Goal: Transaction & Acquisition: Purchase product/service

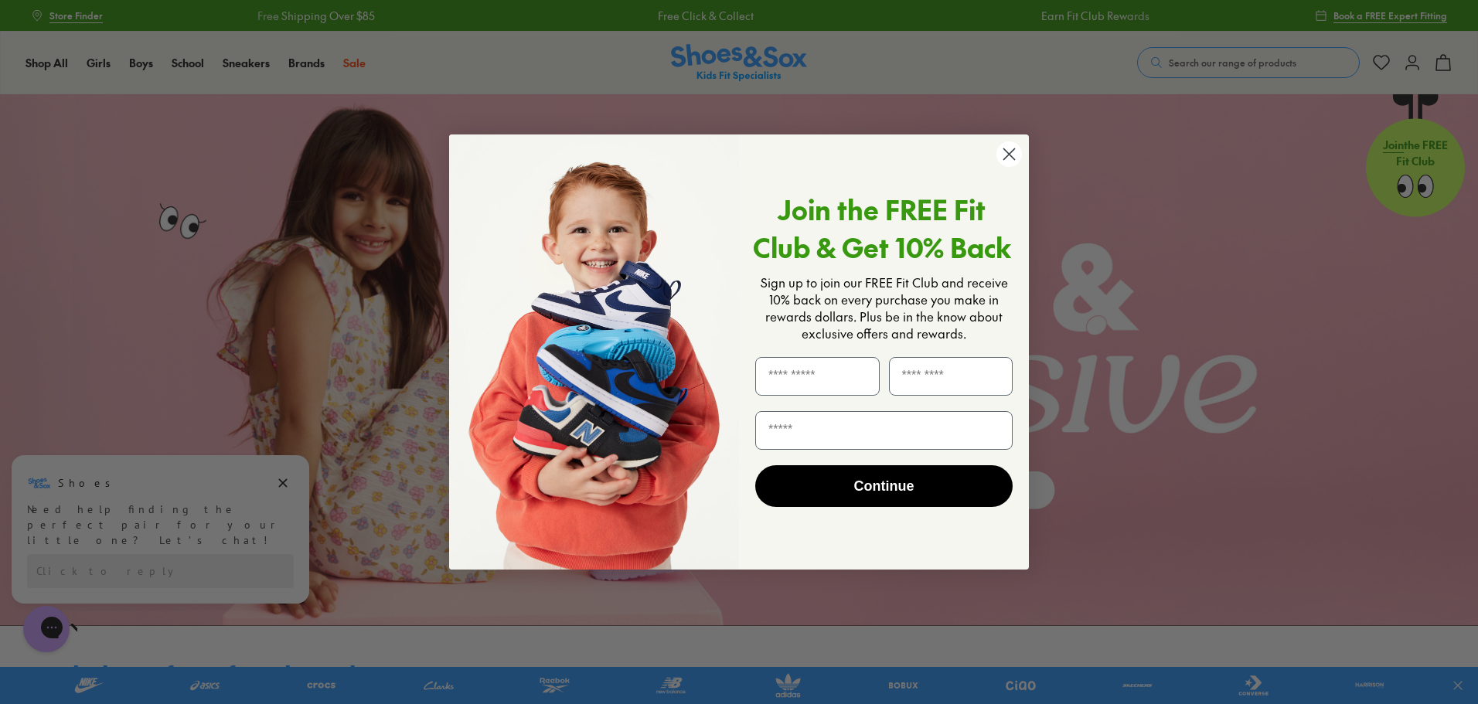
click at [1005, 149] on circle "Close dialog" at bounding box center [1009, 154] width 26 height 26
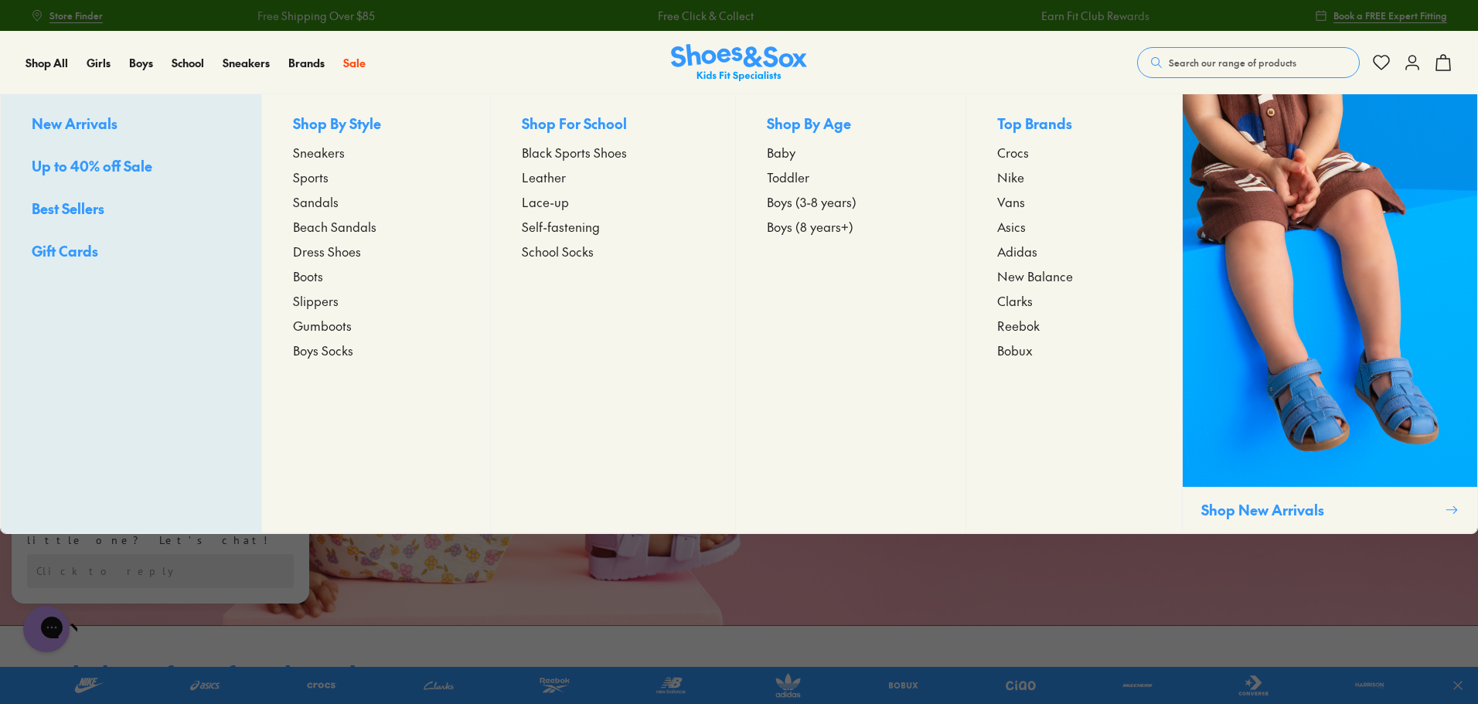
click at [780, 178] on span "Toddler" at bounding box center [788, 177] width 43 height 19
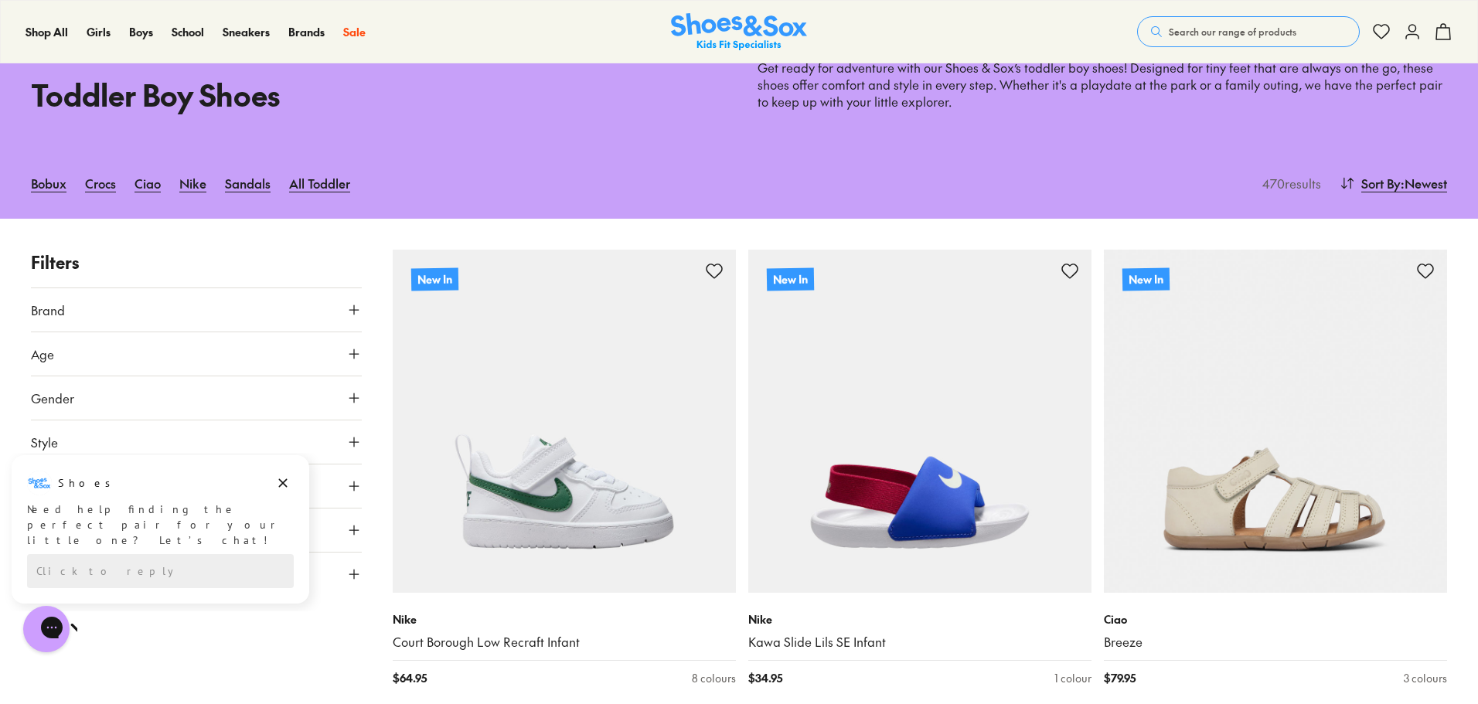
click at [350, 587] on button "Size" at bounding box center [196, 574] width 331 height 43
click at [56, 694] on button "21" at bounding box center [55, 708] width 49 height 37
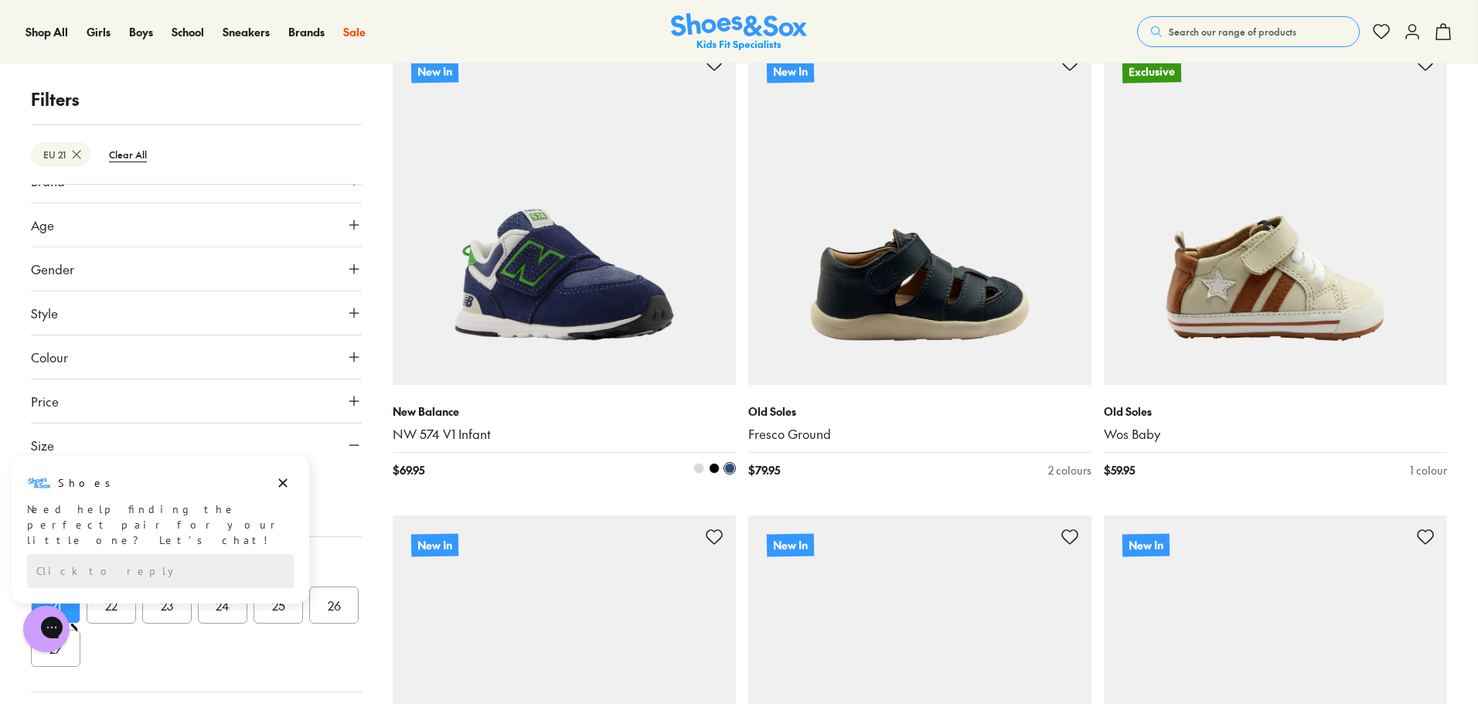
scroll to position [758, 0]
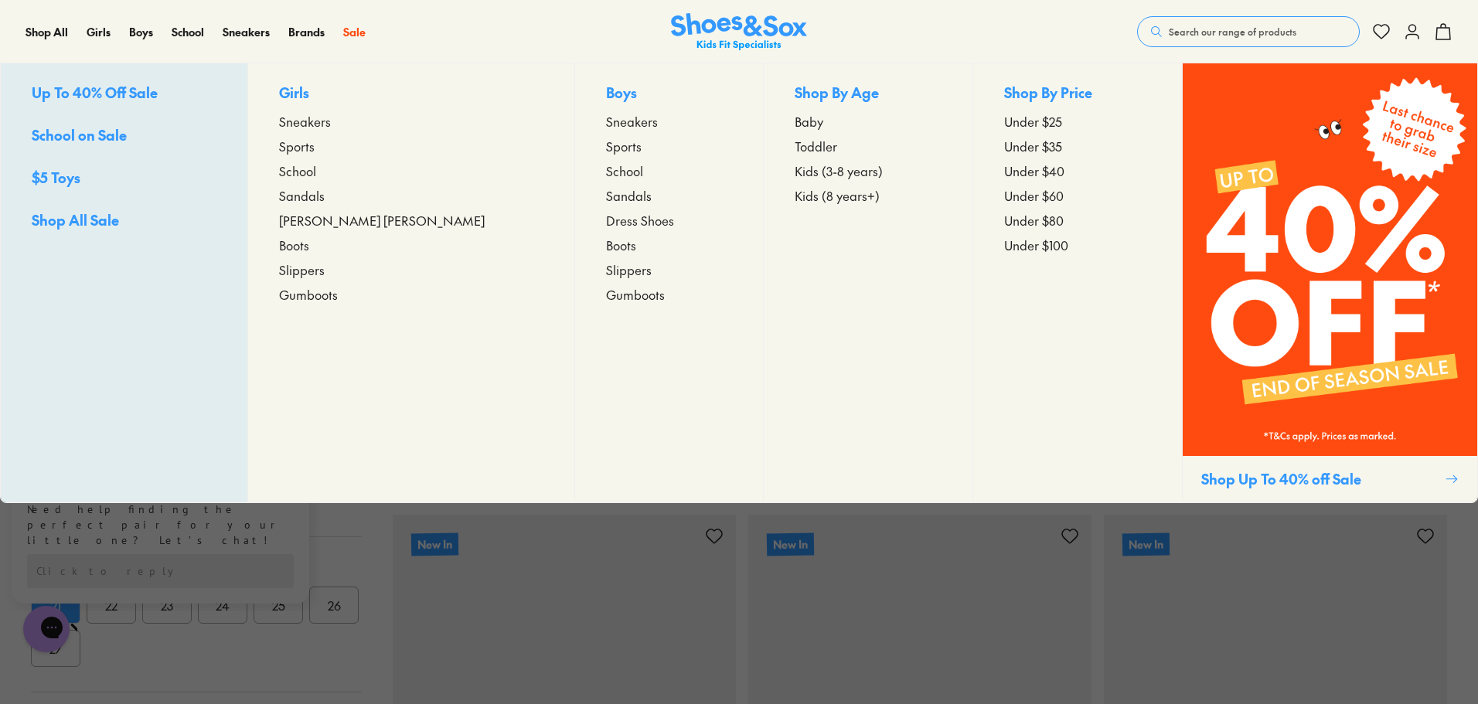
click at [794, 145] on span "Toddler" at bounding box center [815, 146] width 43 height 19
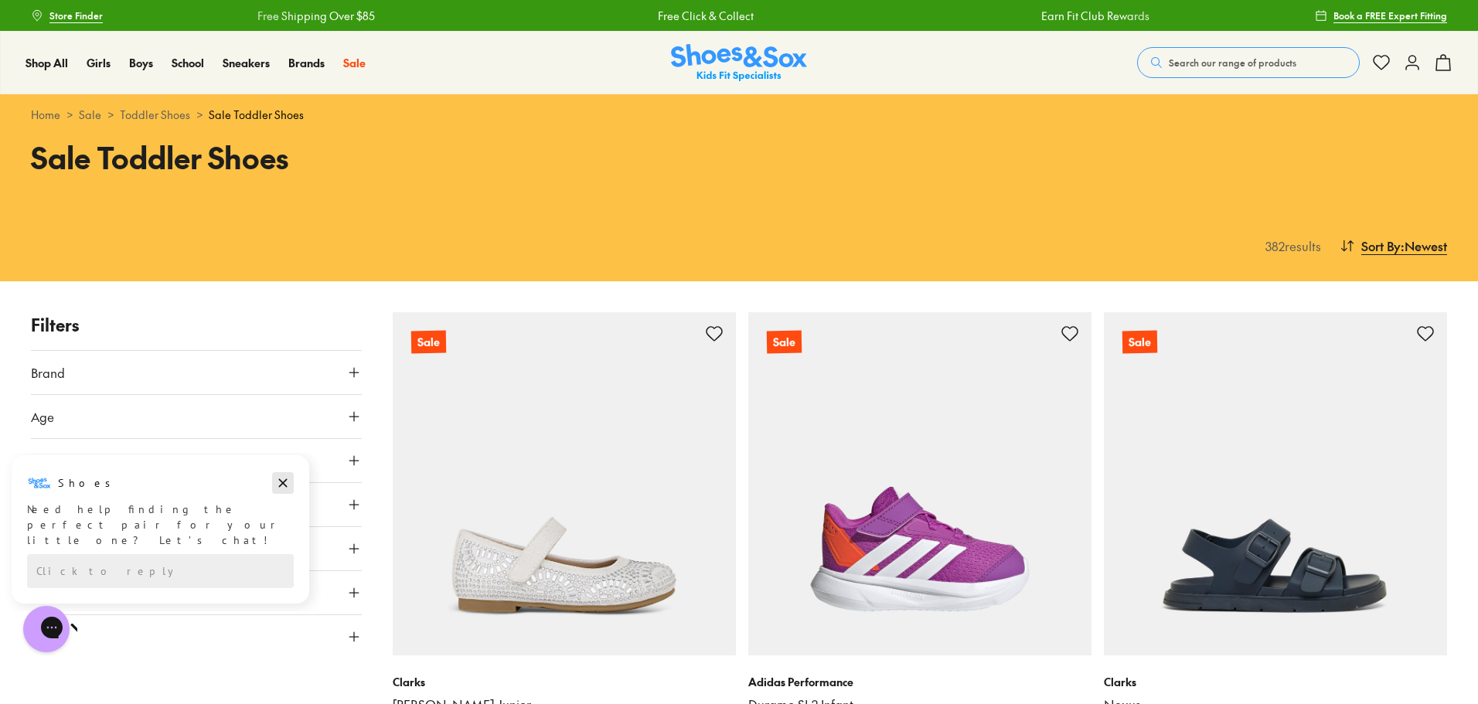
click at [285, 481] on icon "Dismiss campaign" at bounding box center [283, 483] width 9 height 9
click at [342, 466] on button "Gender" at bounding box center [196, 460] width 331 height 43
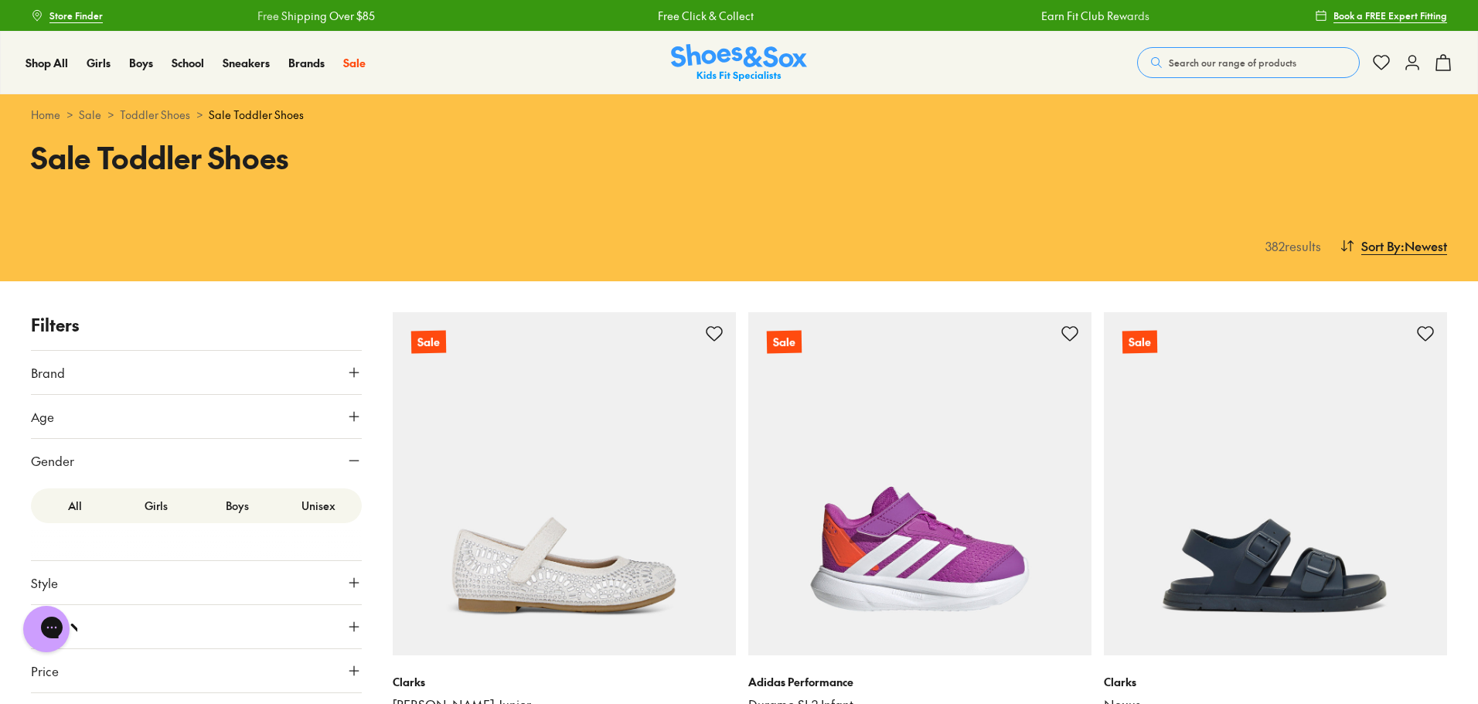
click at [238, 510] on label "Boys" at bounding box center [236, 505] width 81 height 29
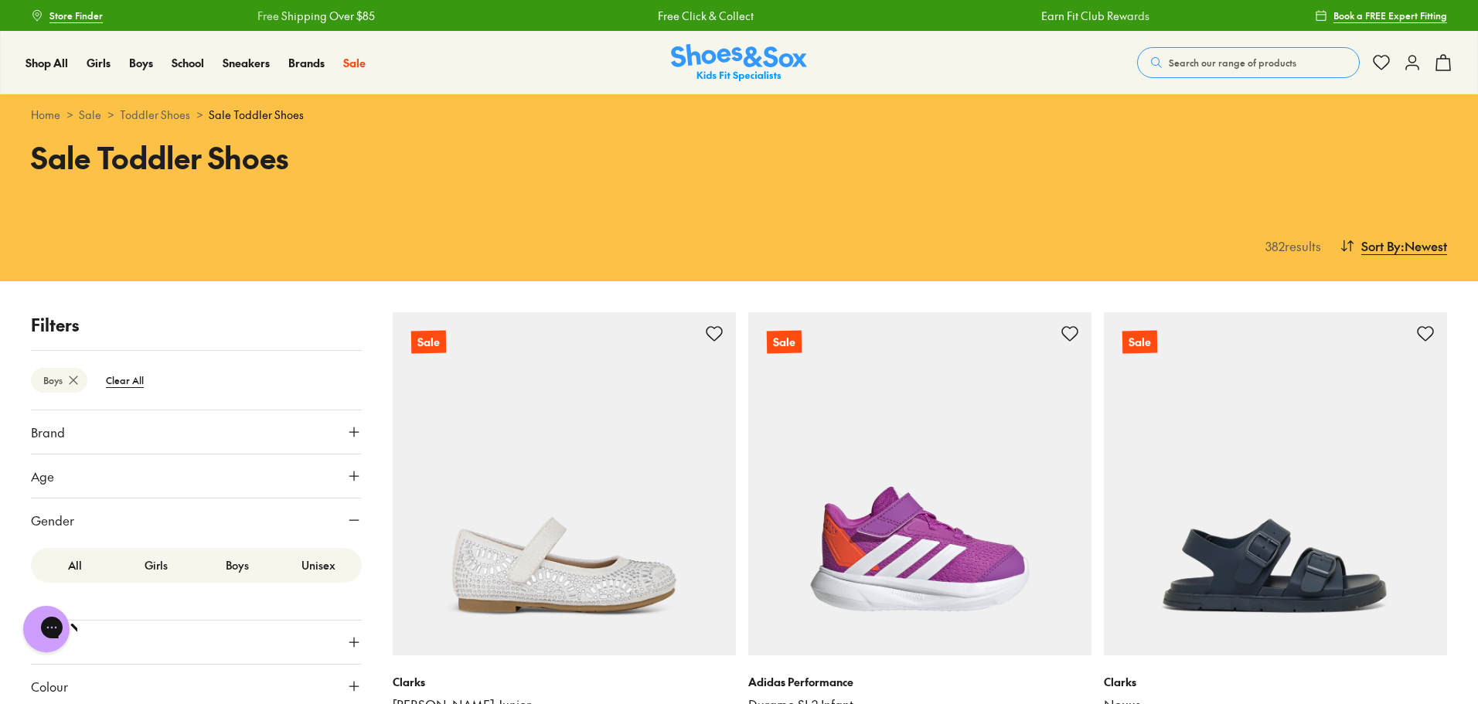
scroll to position [204, 0]
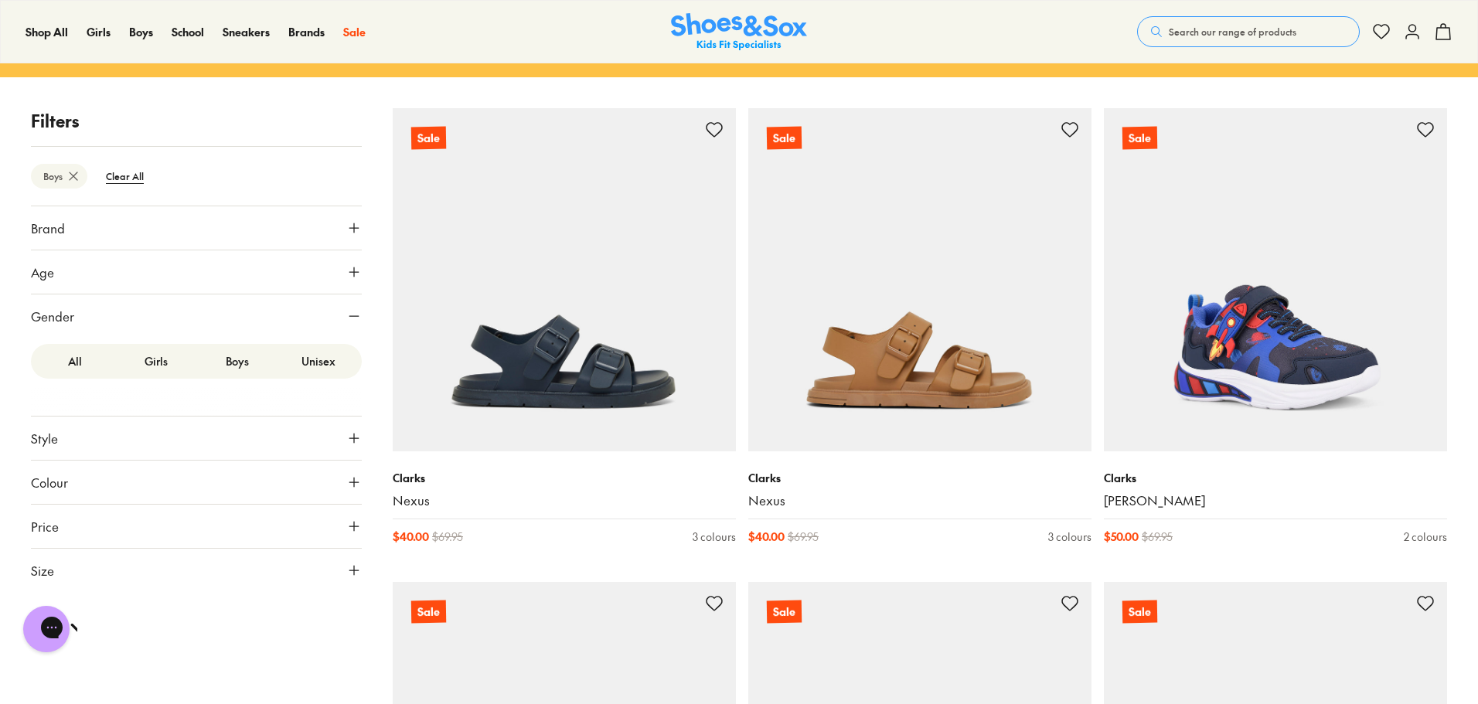
click at [338, 570] on button "Size" at bounding box center [196, 570] width 331 height 43
click at [69, 663] on button "21" at bounding box center [55, 658] width 49 height 37
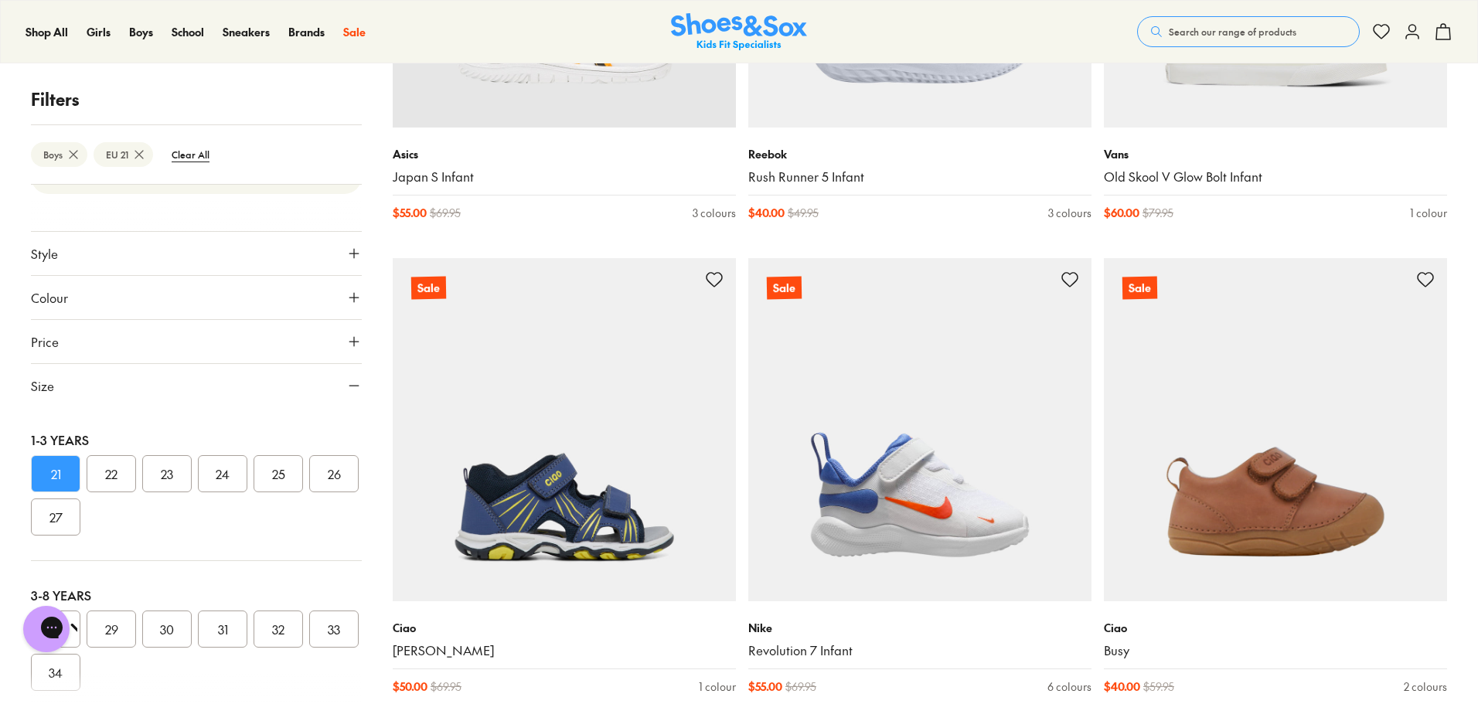
scroll to position [2423, 0]
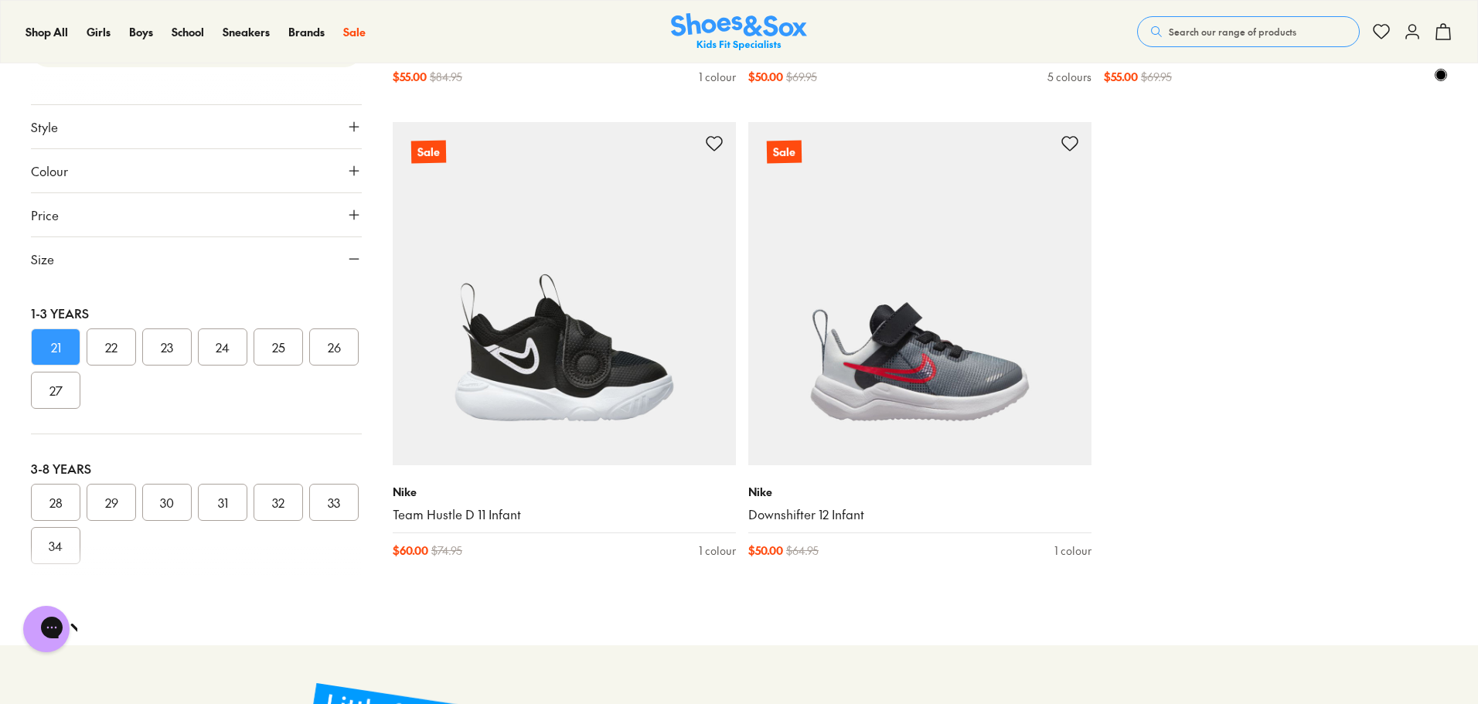
scroll to position [8718, 0]
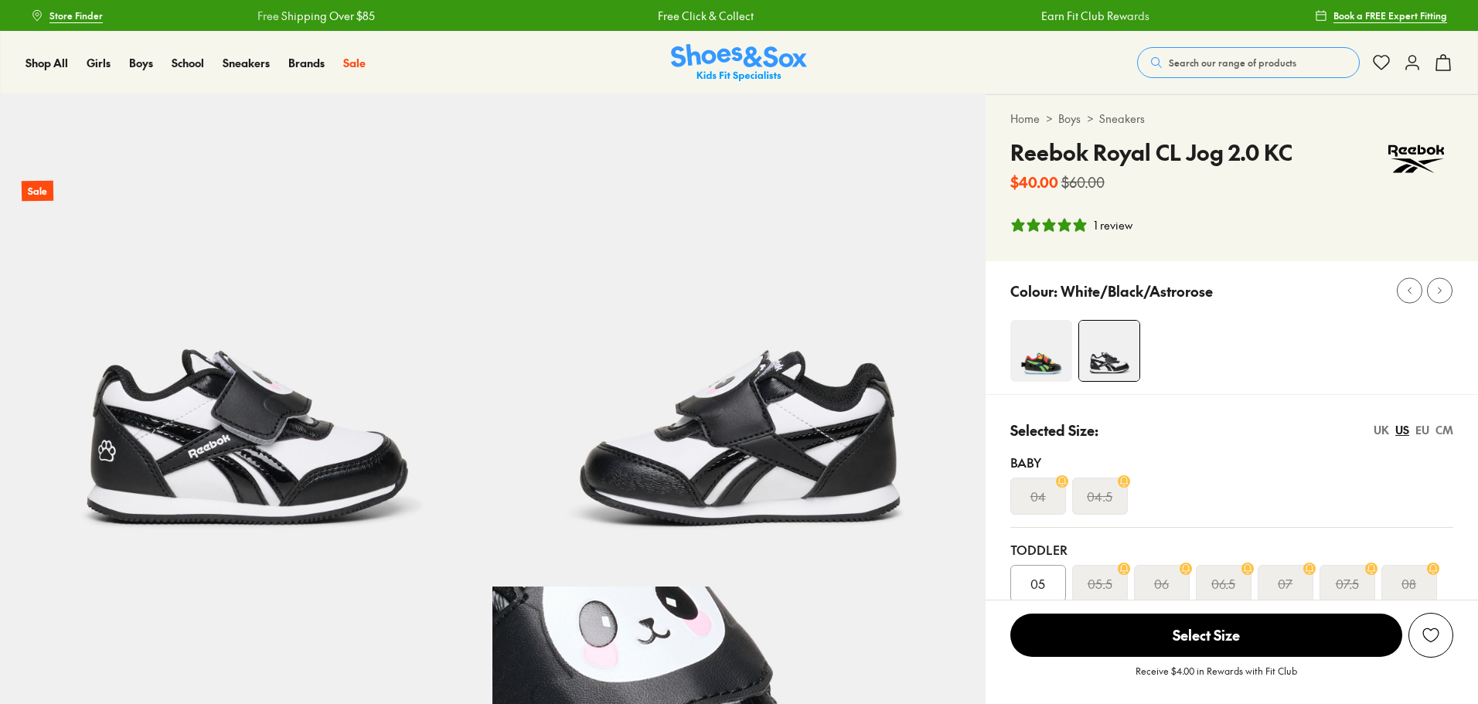
select select "*"
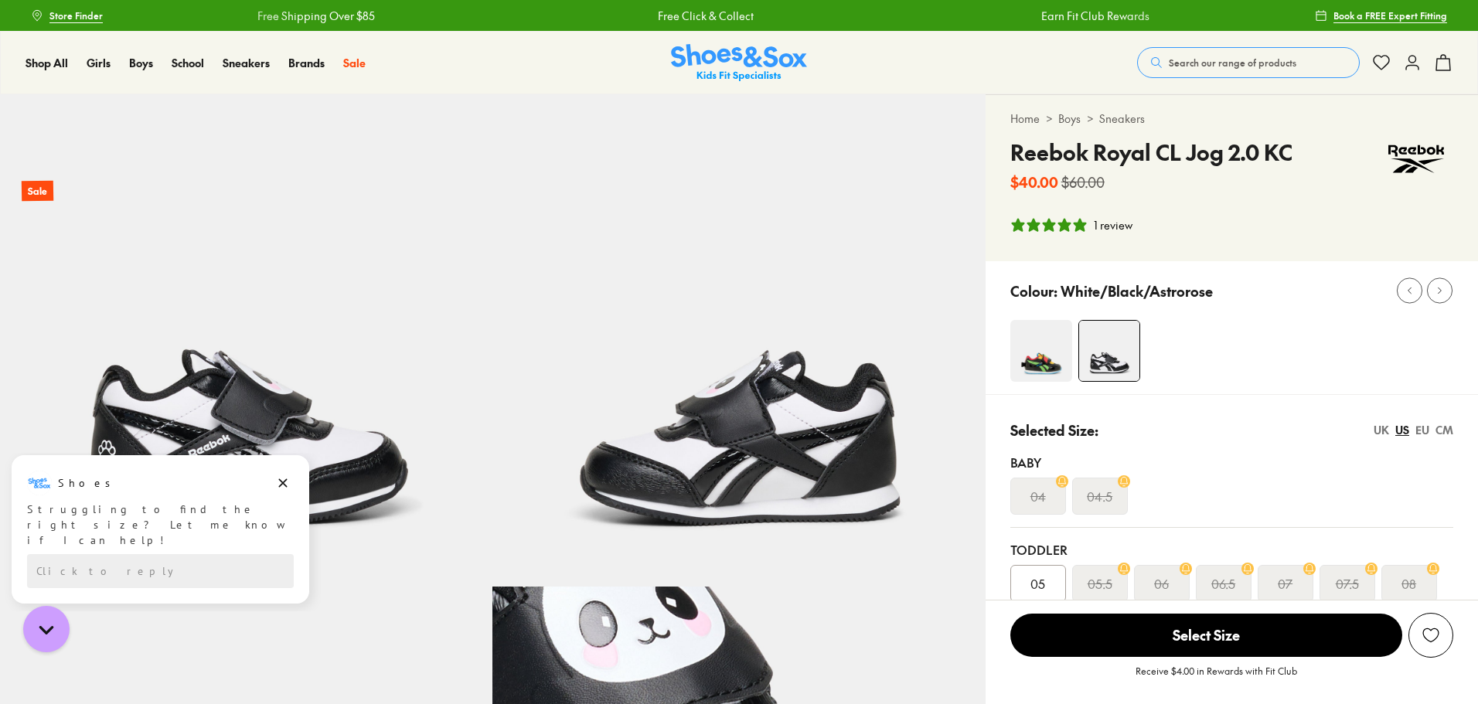
click at [1052, 342] on img at bounding box center [1041, 351] width 62 height 62
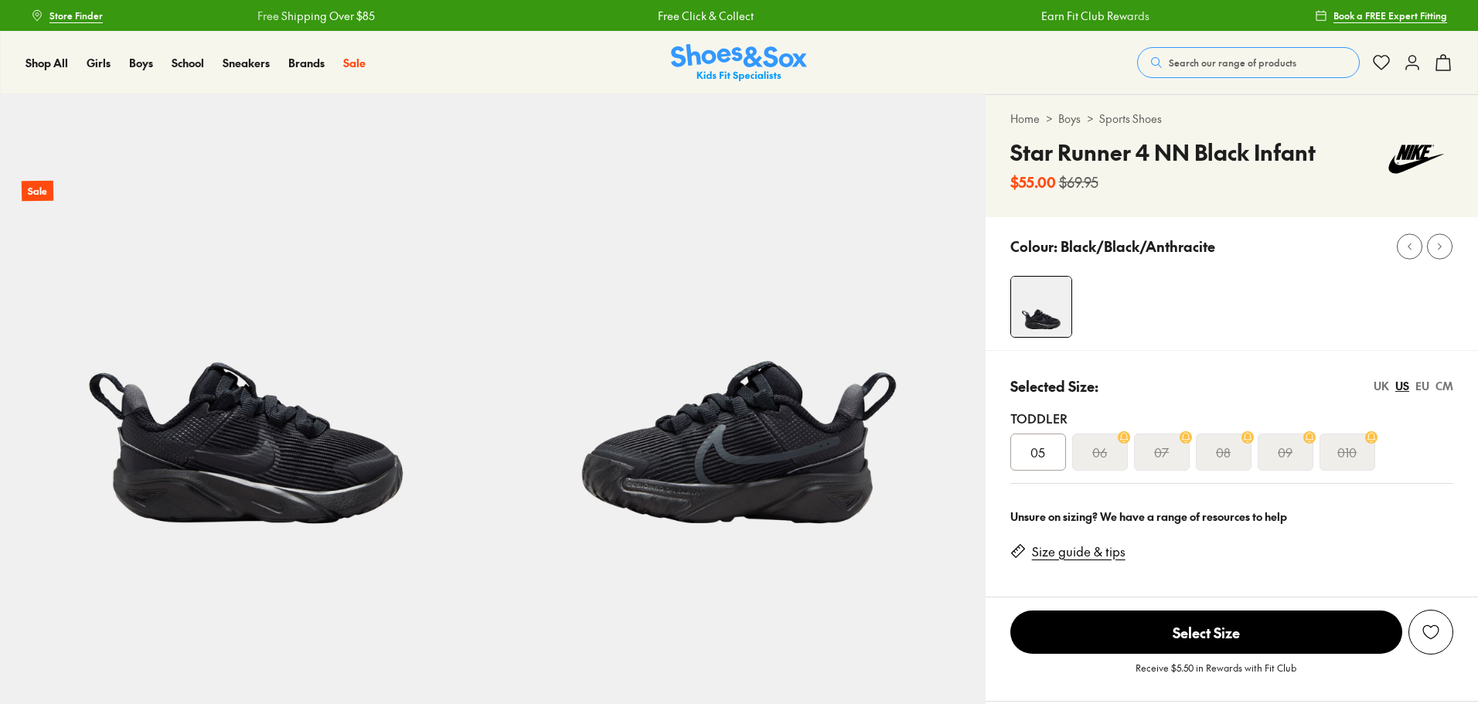
select select "*"
click at [273, 428] on img at bounding box center [246, 340] width 492 height 492
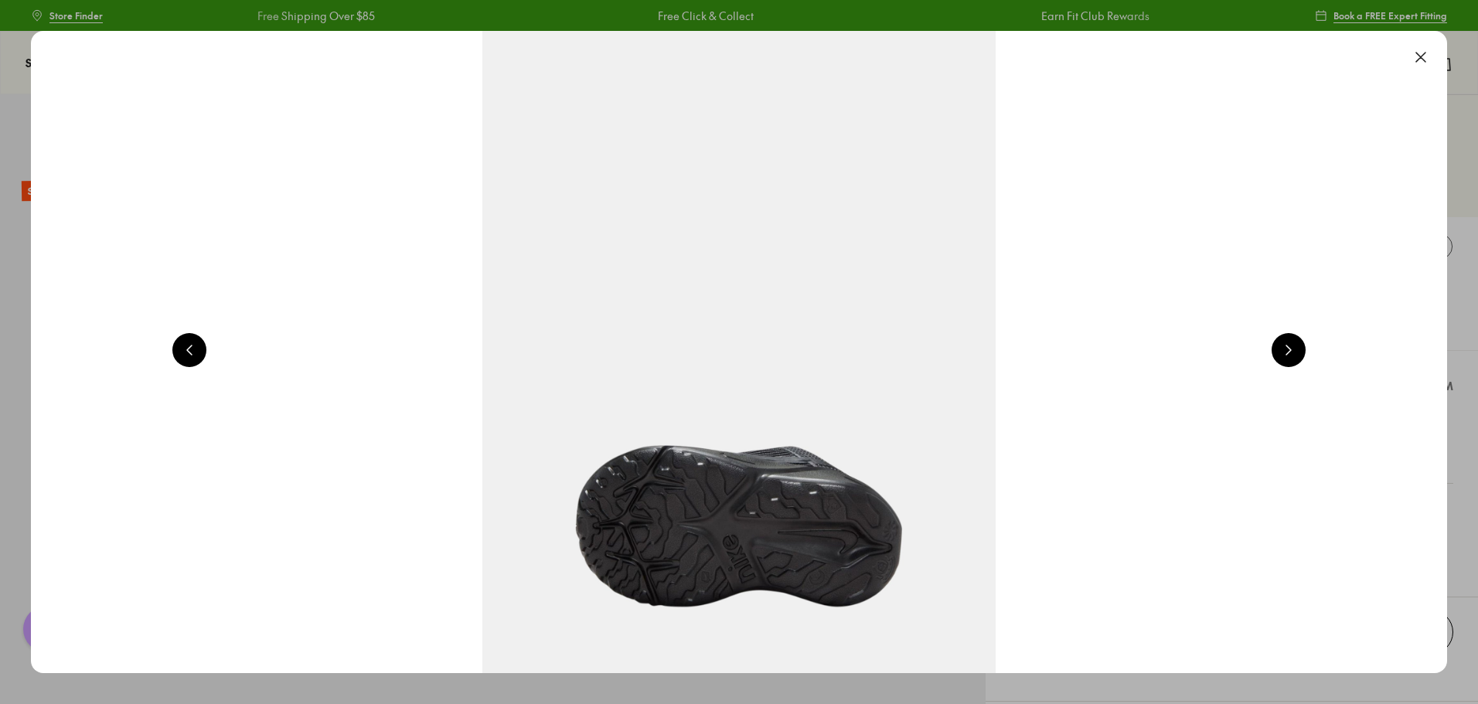
scroll to position [0, 1422]
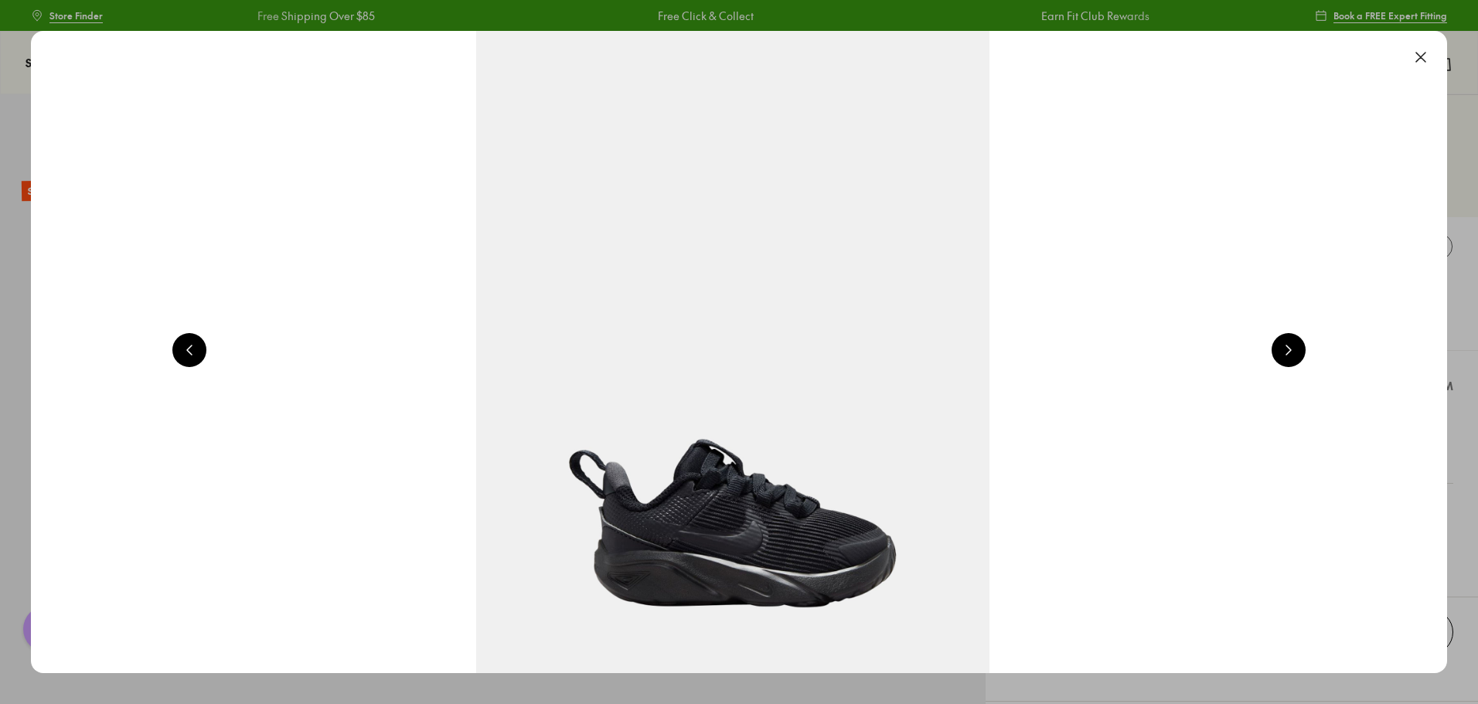
click at [1301, 346] on button at bounding box center [1288, 350] width 34 height 34
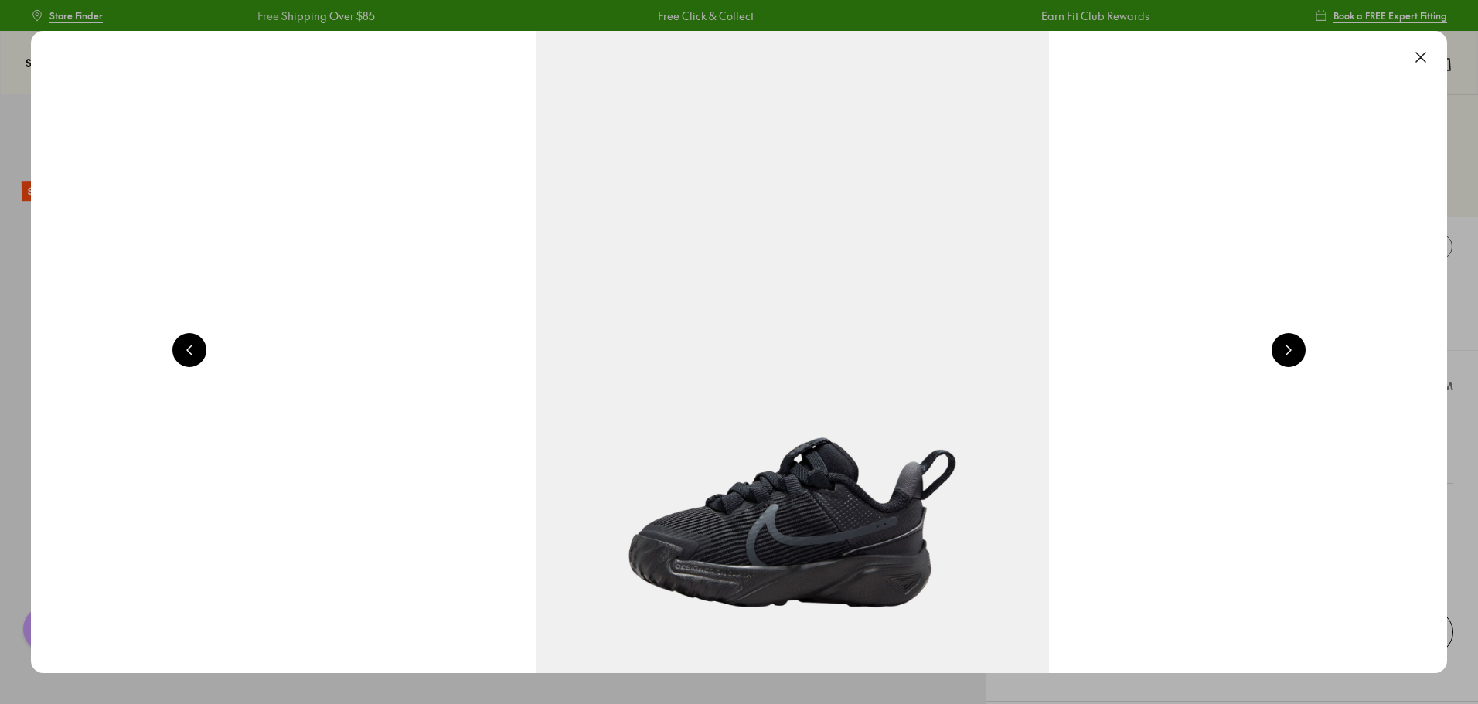
scroll to position [0, 2844]
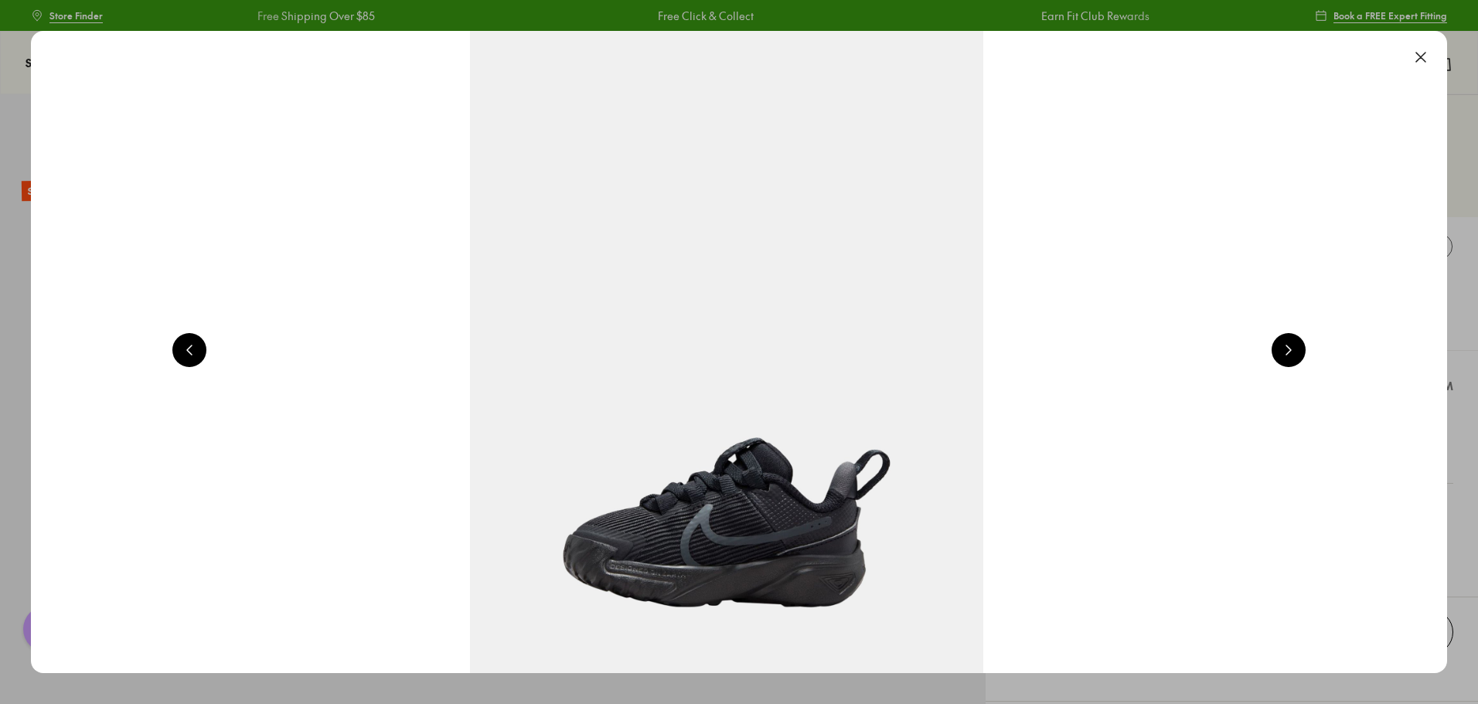
click at [1301, 346] on button at bounding box center [1288, 350] width 34 height 34
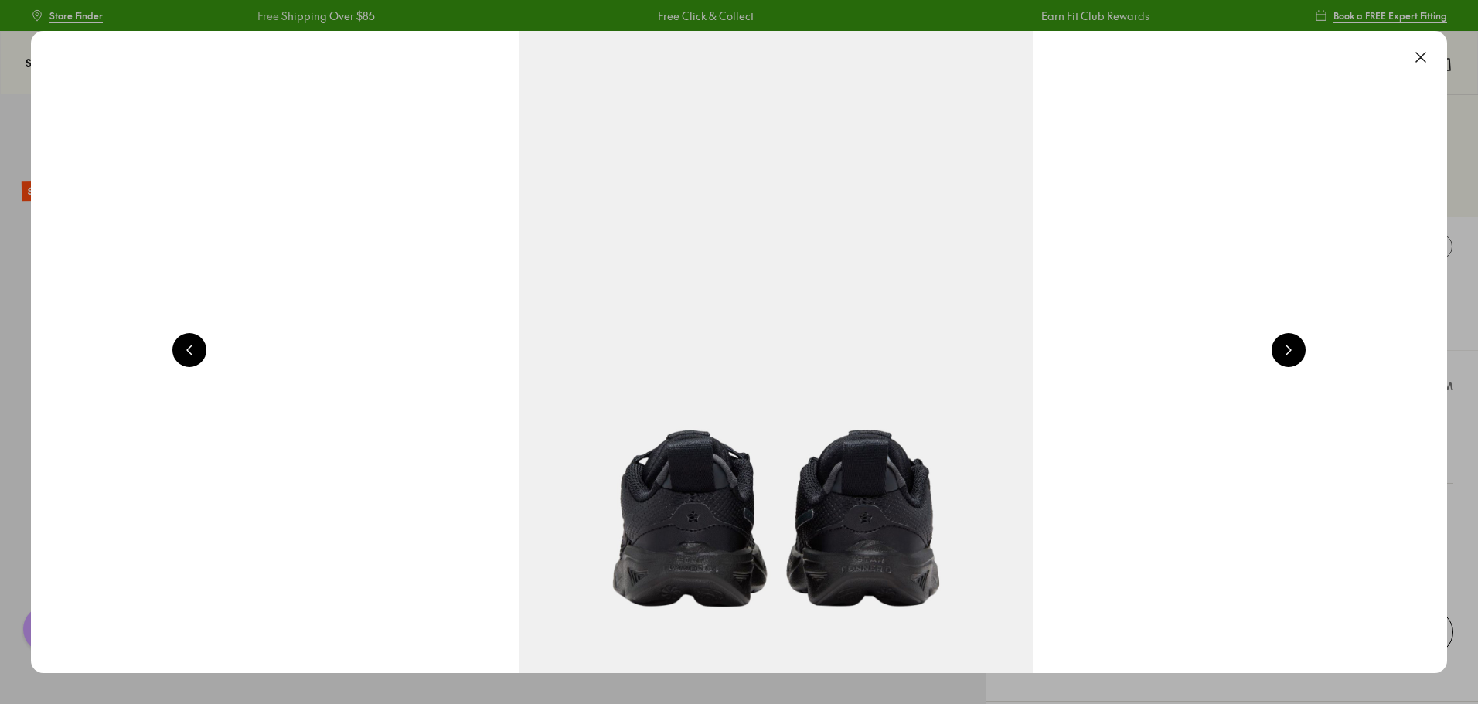
scroll to position [0, 4266]
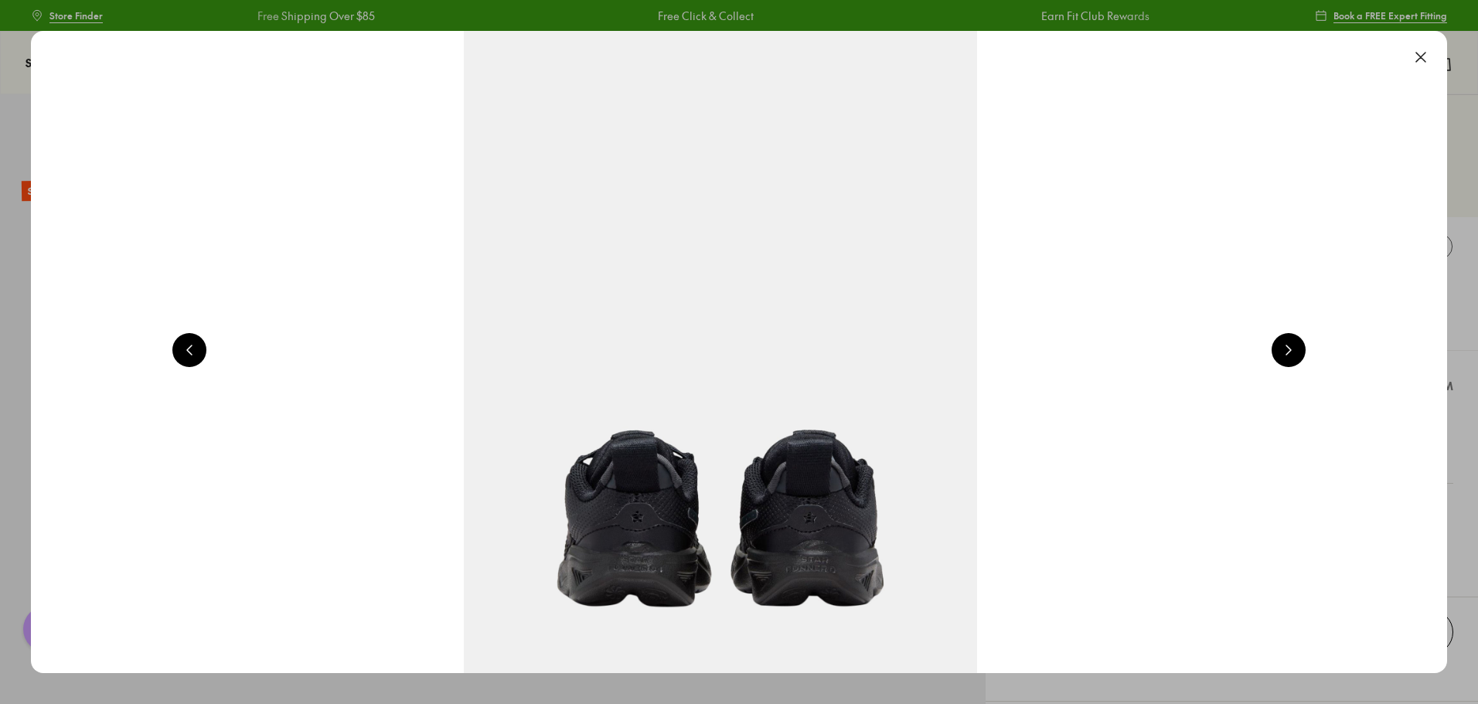
click at [1301, 346] on button at bounding box center [1288, 350] width 34 height 34
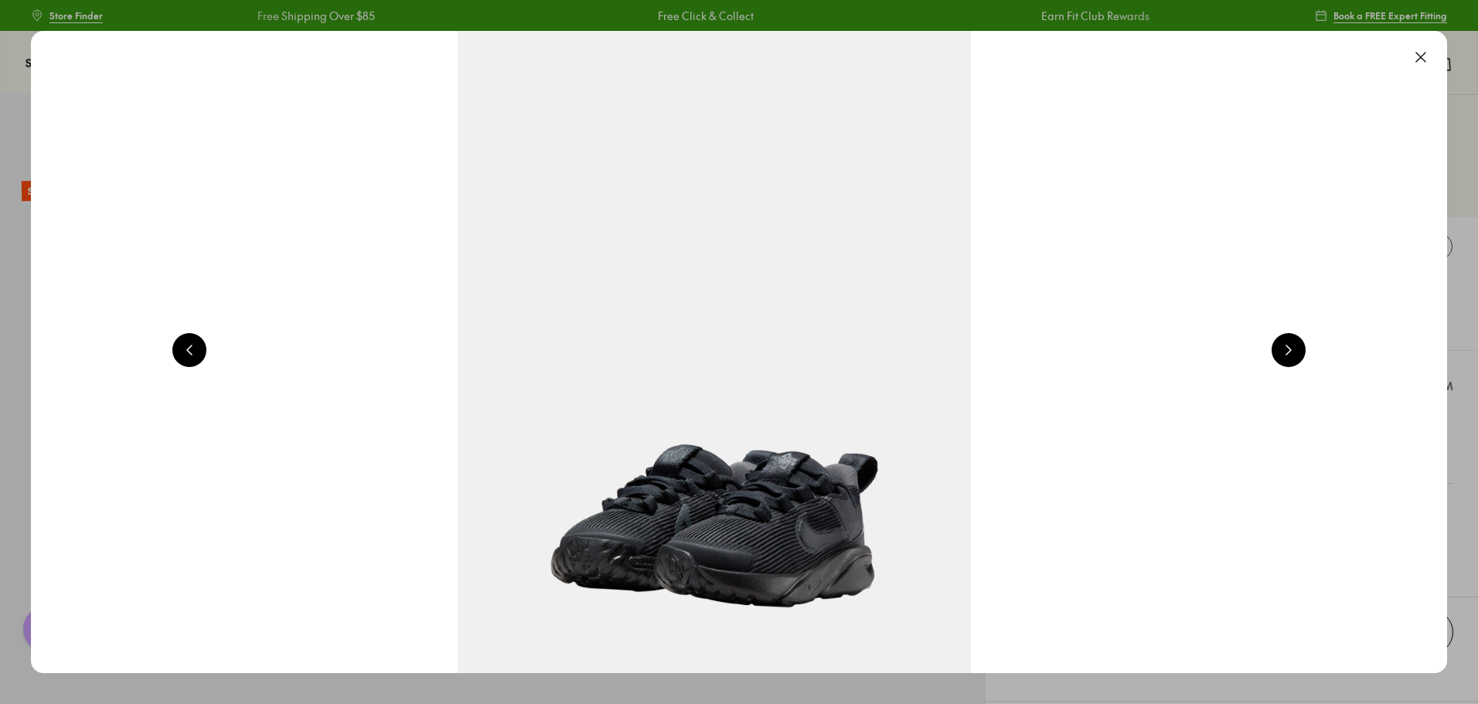
click at [1301, 346] on button at bounding box center [1288, 350] width 34 height 34
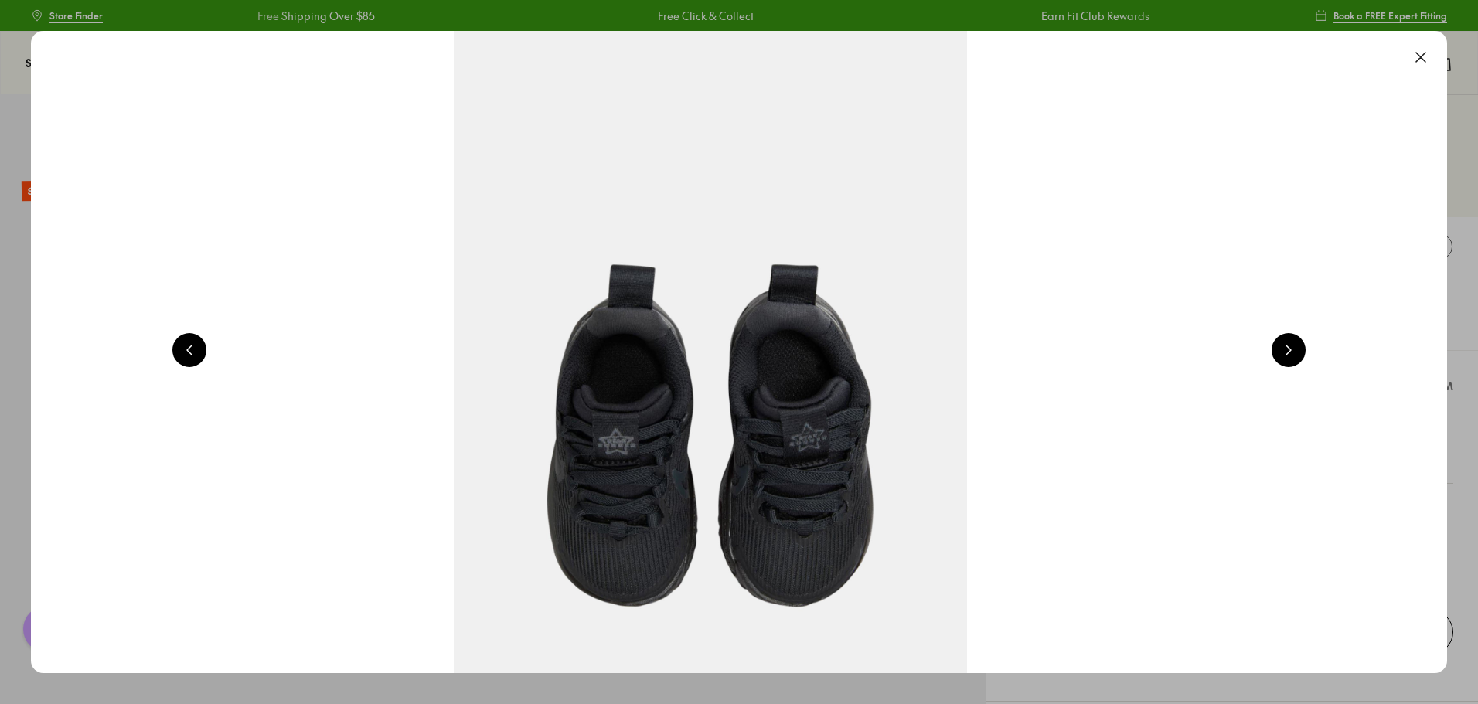
scroll to position [0, 7110]
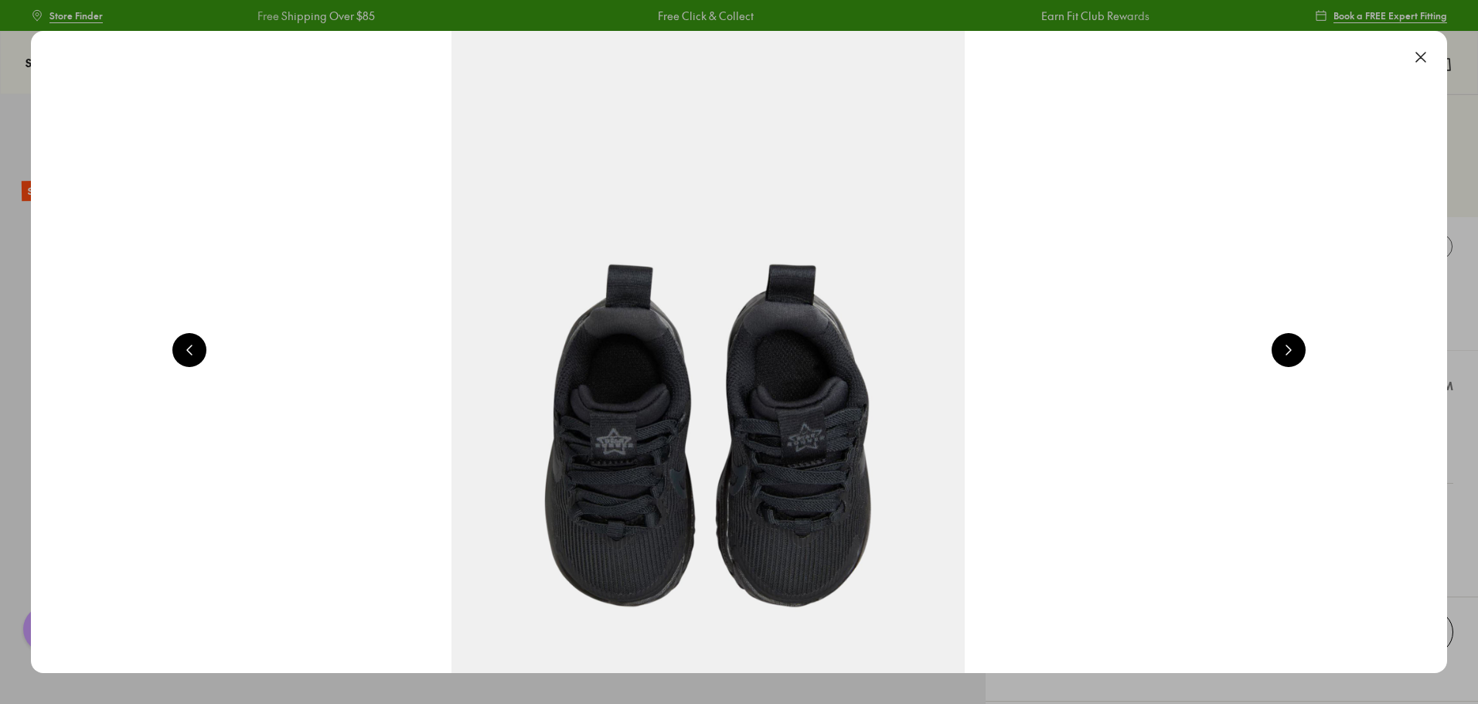
click at [1432, 55] on button at bounding box center [1420, 57] width 34 height 34
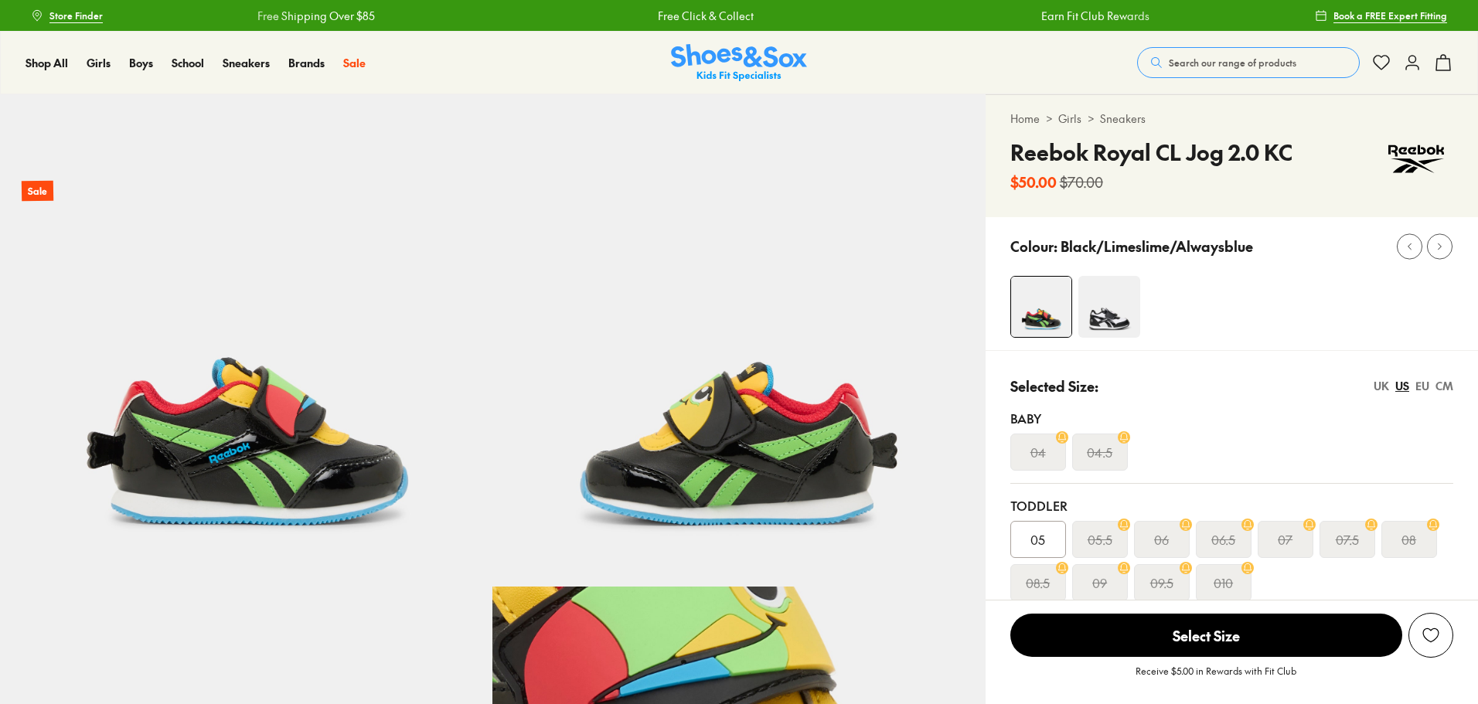
click at [1106, 308] on img at bounding box center [1109, 307] width 62 height 62
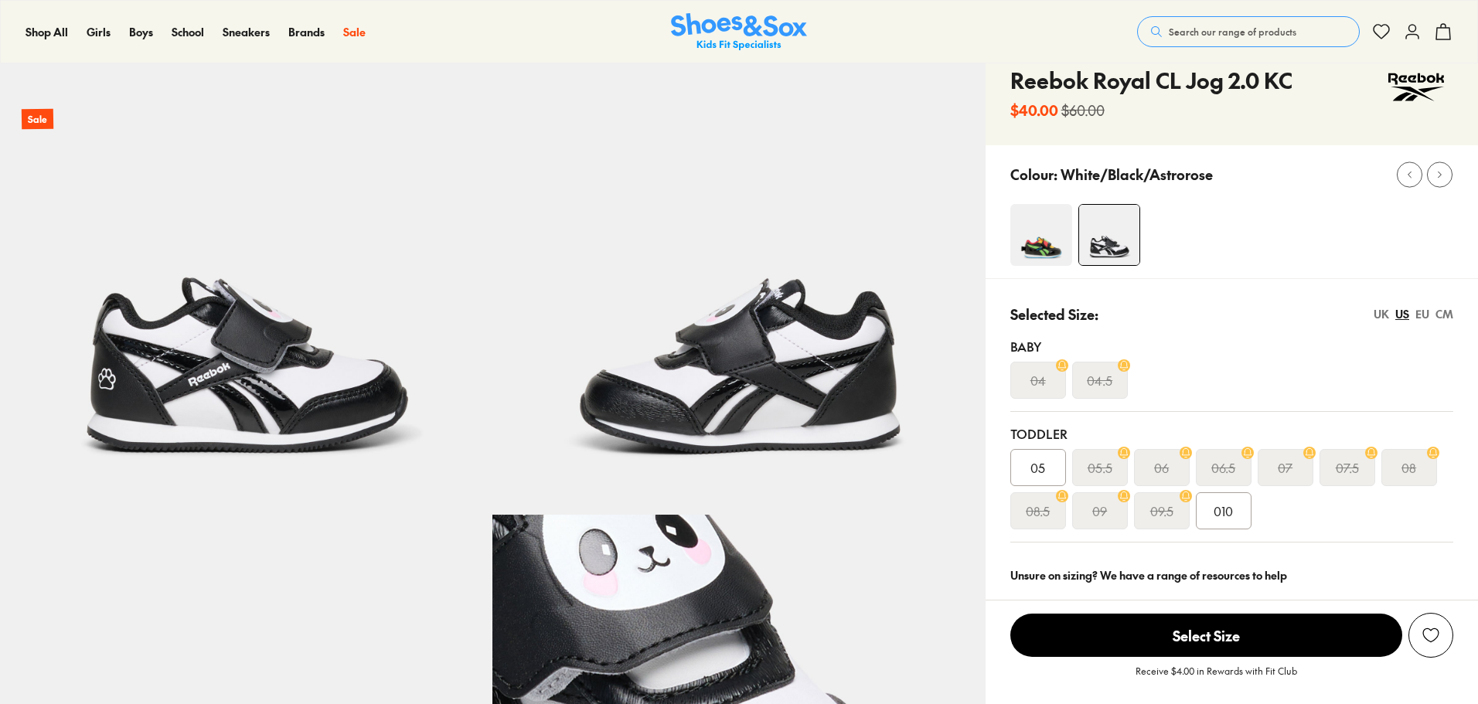
select select "*"
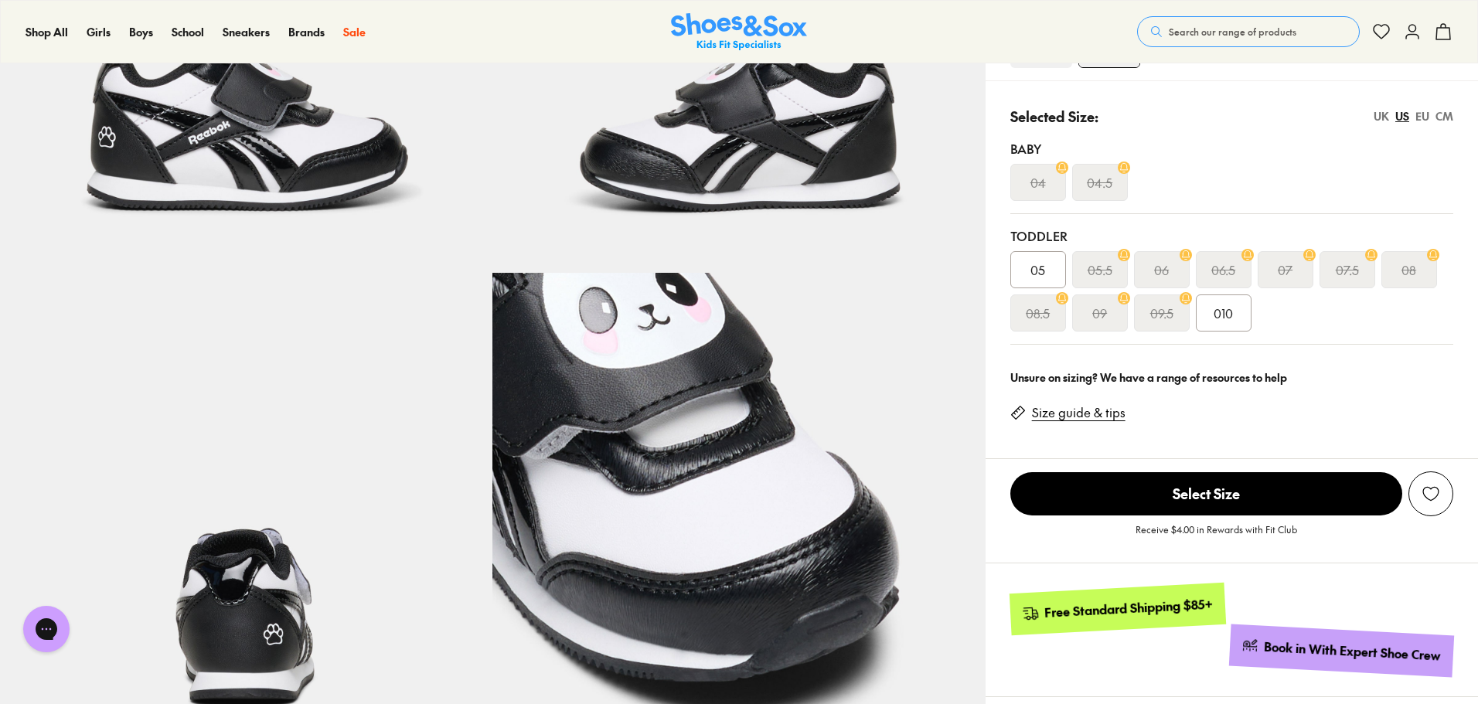
scroll to position [311, 0]
